Goal: Find specific page/section: Find specific page/section

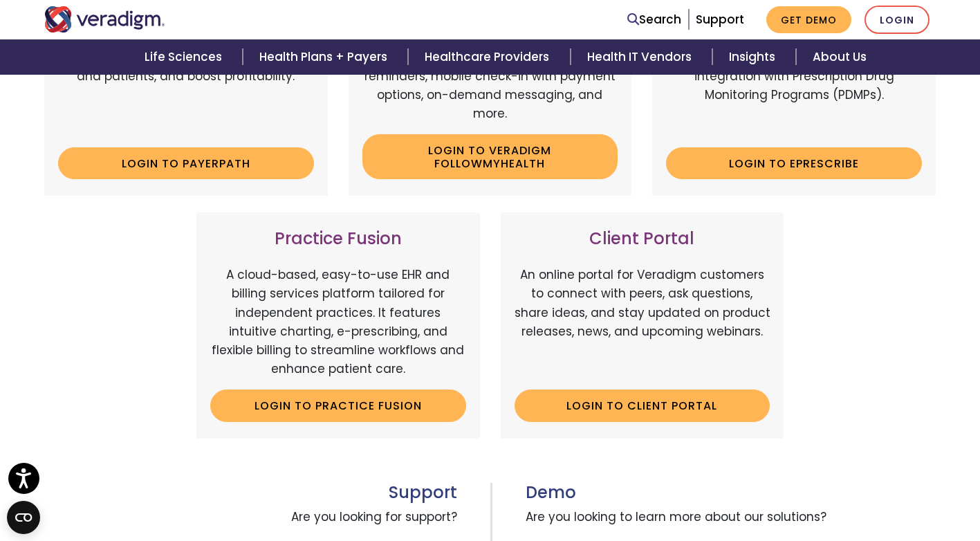
scroll to position [277, 0]
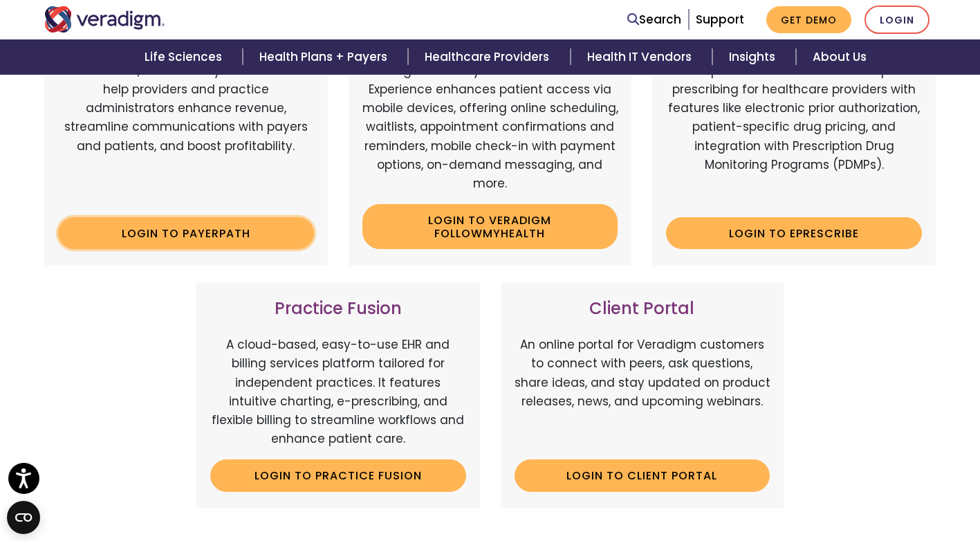
click at [180, 232] on link "Login to Payerpath" at bounding box center [186, 233] width 256 height 32
click at [648, 24] on link "Search" at bounding box center [654, 19] width 54 height 19
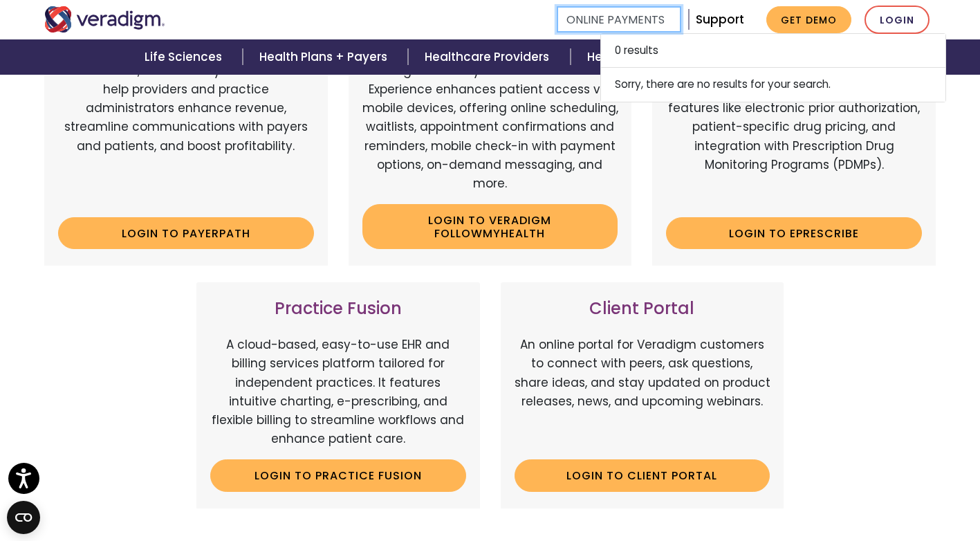
type input "ONLINE PAYMENTS"
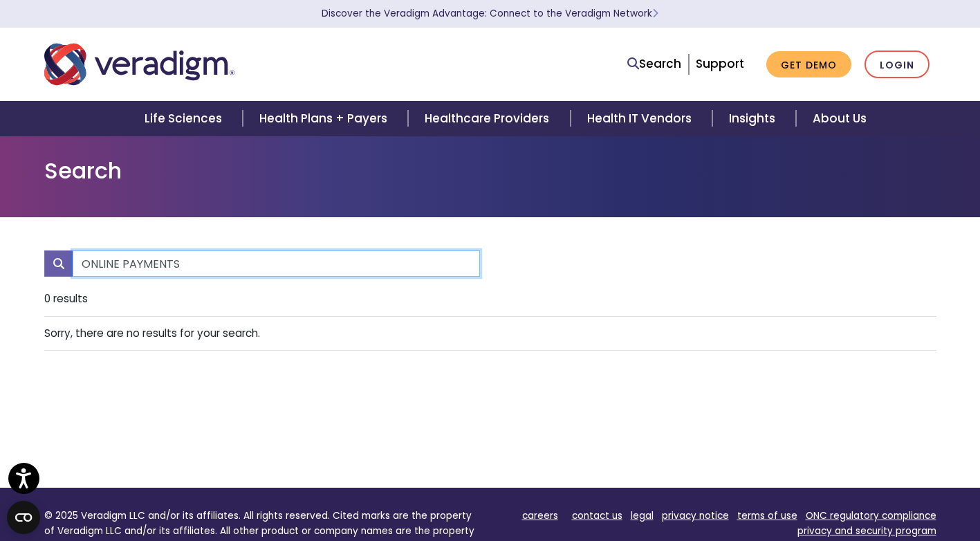
click at [219, 265] on input "ONLINE PAYMENTS" at bounding box center [276, 263] width 407 height 26
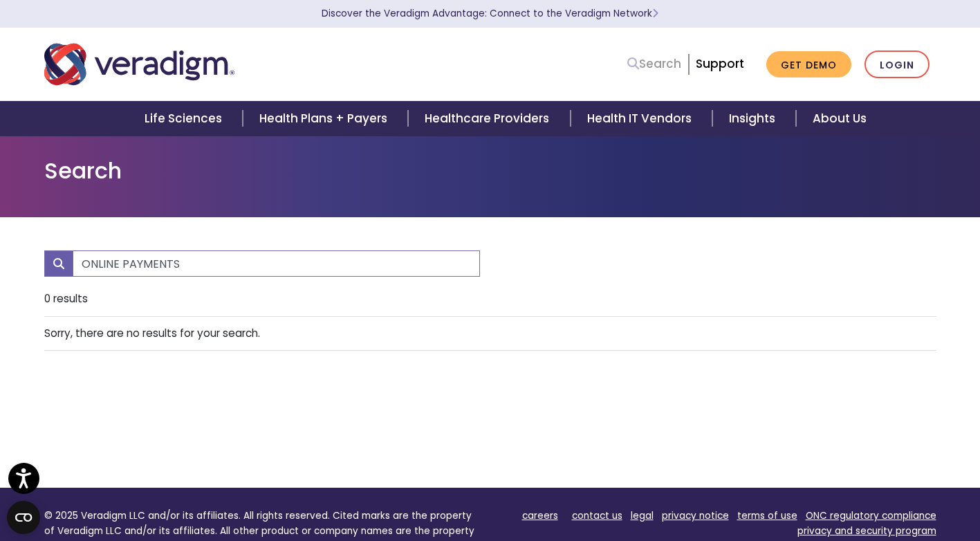
click at [643, 64] on link "Search" at bounding box center [654, 64] width 54 height 19
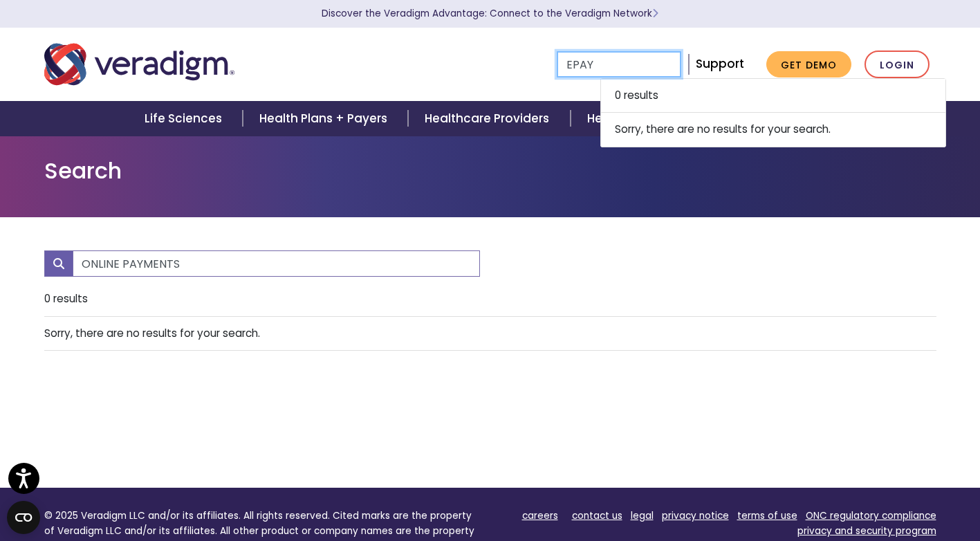
type input "EPAY"
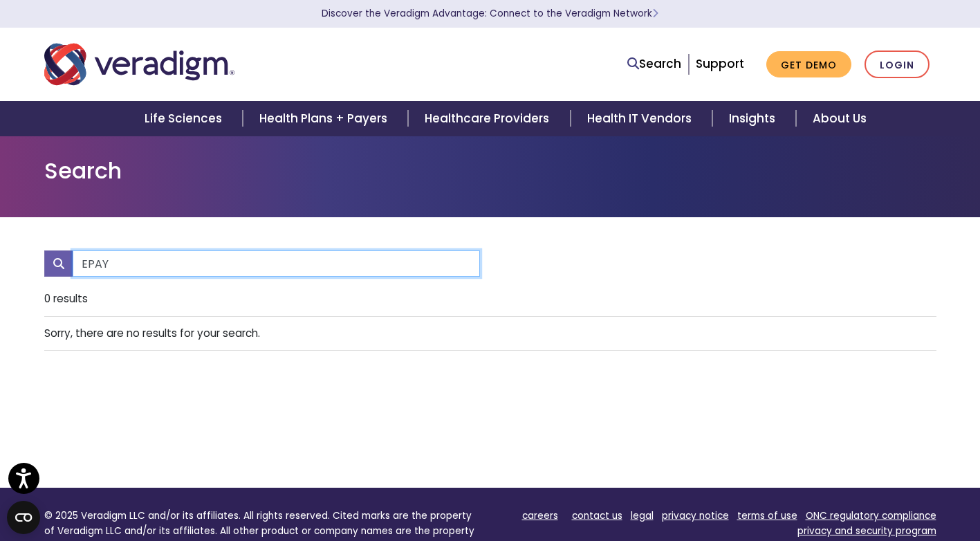
drag, startPoint x: 233, startPoint y: 258, endPoint x: 0, endPoint y: 236, distance: 234.2
click at [0, 235] on html "Press Alt+1 for screen-reader mode, Alt+0 to cancel Accessibility Screen-Reader…" at bounding box center [490, 270] width 980 height 541
